Goal: Contribute content: Add original content to the website for others to see

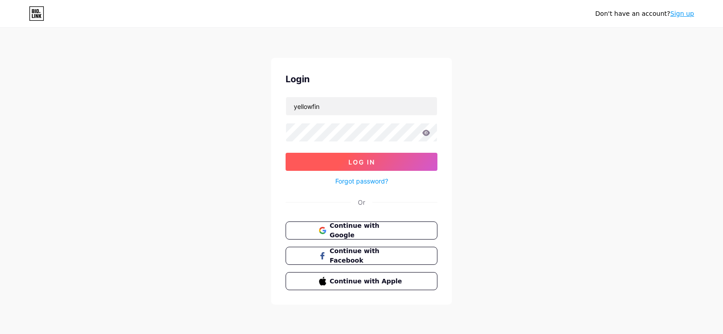
click at [340, 158] on button "Log In" at bounding box center [362, 162] width 152 height 18
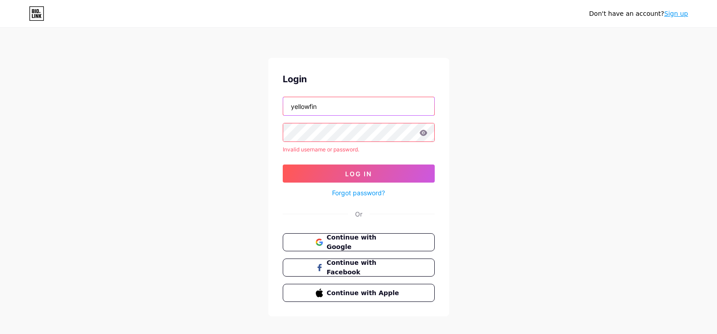
click at [327, 109] on input "yellowfin" at bounding box center [358, 106] width 151 height 18
type input "officialyellowfin"
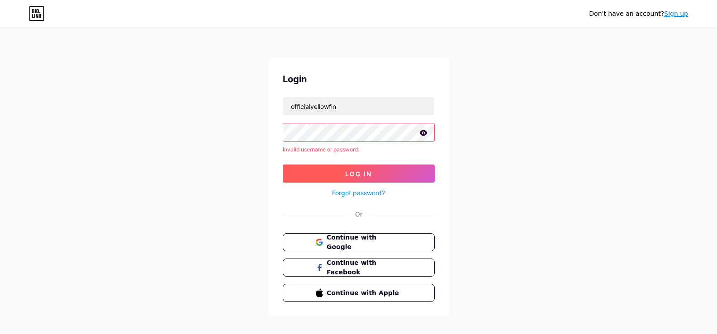
click at [359, 172] on span "Log In" at bounding box center [358, 174] width 27 height 8
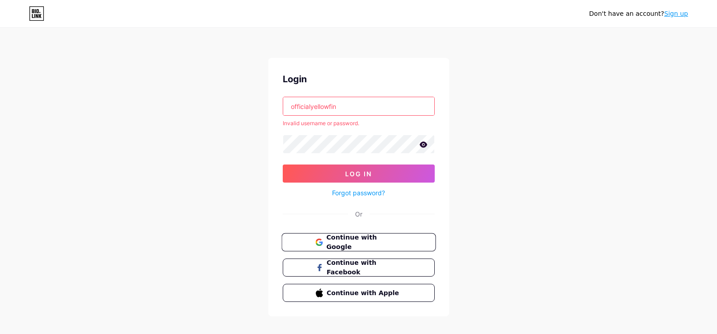
click at [378, 245] on span "Continue with Google" at bounding box center [364, 242] width 76 height 19
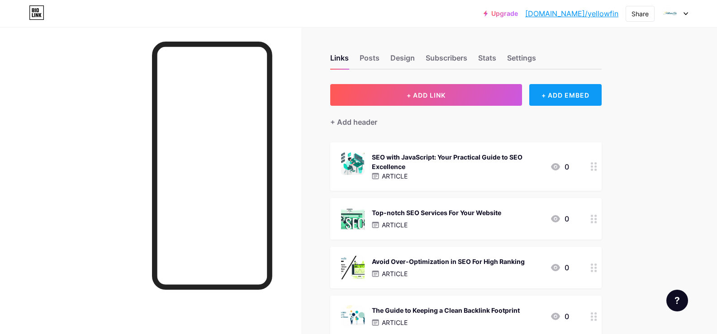
click at [543, 90] on div "+ ADD EMBED" at bounding box center [565, 95] width 72 height 22
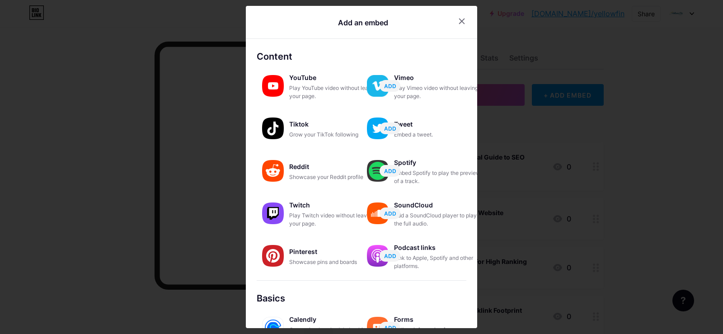
scroll to position [138, 0]
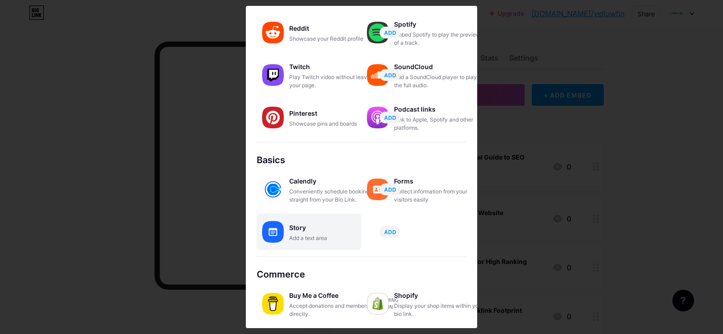
click at [308, 235] on div "Add a text area" at bounding box center [334, 238] width 90 height 8
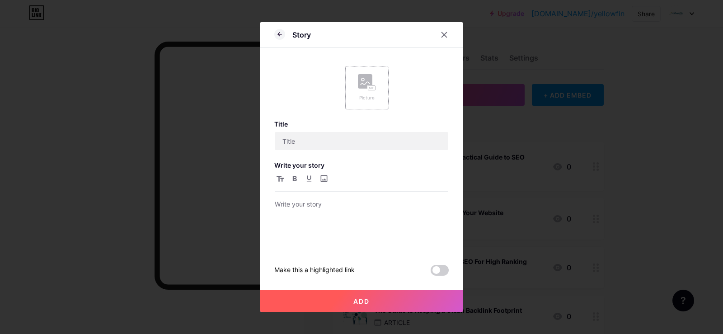
click at [362, 93] on div "Picture" at bounding box center [367, 87] width 18 height 27
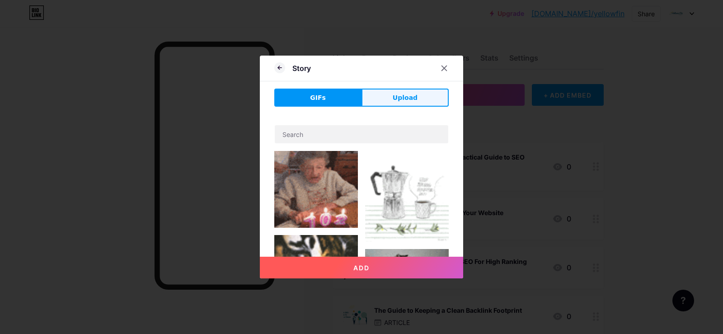
click at [399, 95] on span "Upload" at bounding box center [405, 97] width 25 height 9
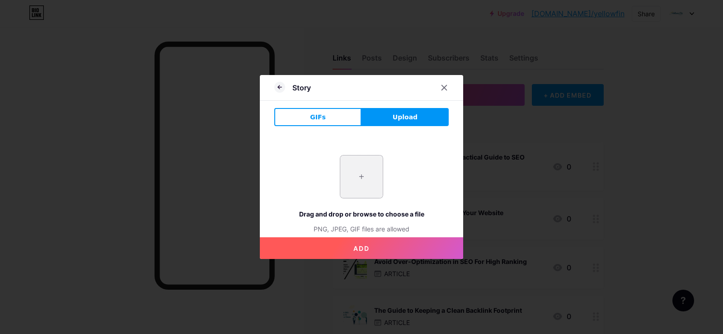
click at [367, 176] on input "file" at bounding box center [361, 177] width 42 height 42
type input "C:\fakepath\imgi_3_287567-corpus-christi-blog-post-image-20250915005036.jpeg"
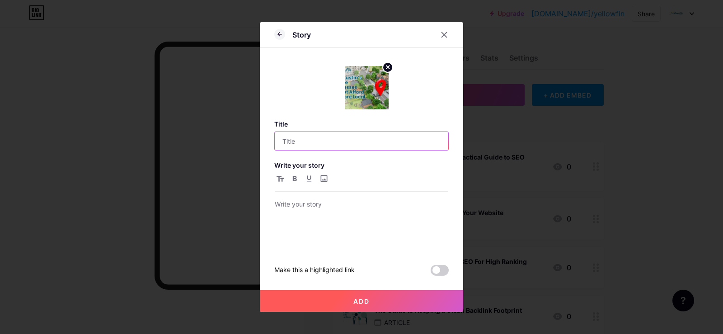
click at [330, 146] on input "text" at bounding box center [362, 141] width 174 height 18
paste input "Local SEO: A Must for Austin Service Companies"
type input "Local SEO: A Must for Austin Service Companies"
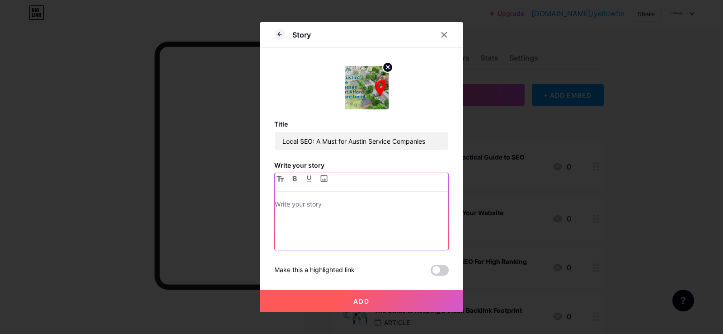
click at [335, 231] on div at bounding box center [362, 224] width 174 height 51
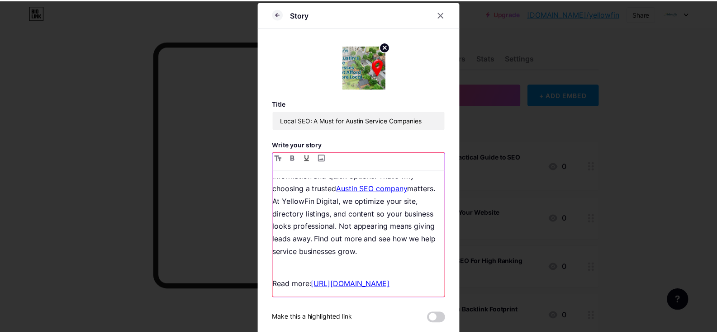
scroll to position [28, 0]
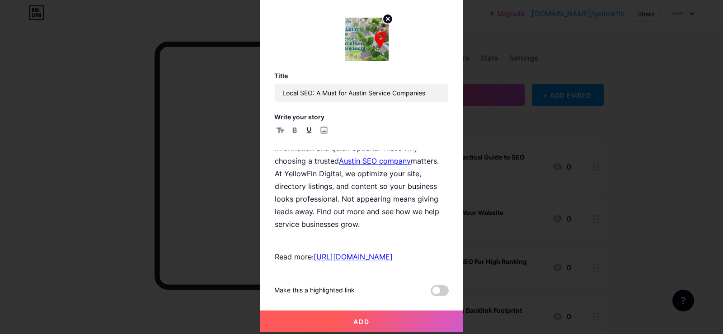
drag, startPoint x: 378, startPoint y: 326, endPoint x: 364, endPoint y: 0, distance: 325.8
click at [378, 326] on button "Add" at bounding box center [361, 322] width 203 height 22
